Goal: Task Accomplishment & Management: Use online tool/utility

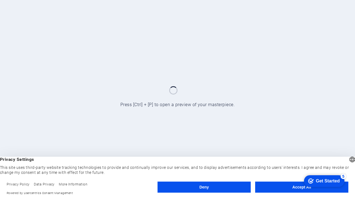
click at [204, 188] on button "Deny" at bounding box center [203, 187] width 93 height 11
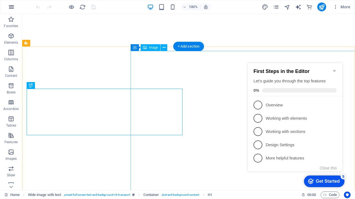
click at [11, 7] on icon "button" at bounding box center [11, 7] width 7 height 7
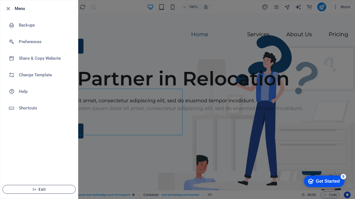
click at [39, 190] on span "Exit" at bounding box center [39, 190] width 64 height 4
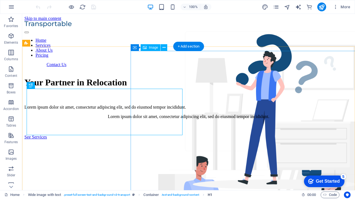
click at [210, 195] on span "H1" at bounding box center [210, 195] width 4 height 7
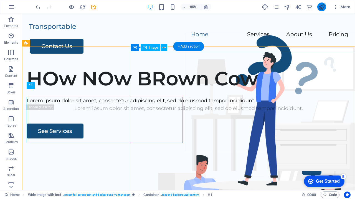
click at [321, 7] on icon "publish" at bounding box center [321, 7] width 6 height 6
